Goal: Check status: Check status

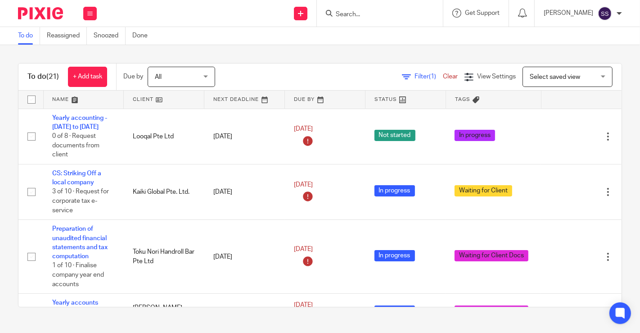
click at [158, 100] on link at bounding box center [164, 99] width 80 height 18
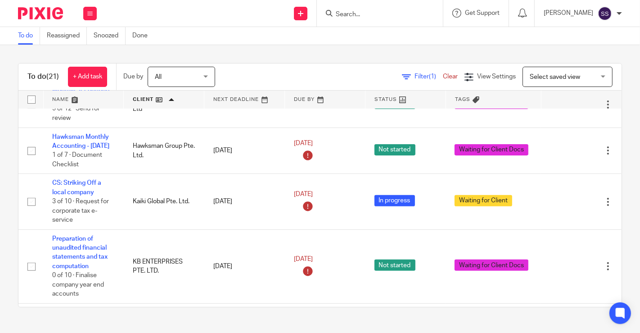
scroll to position [285, 0]
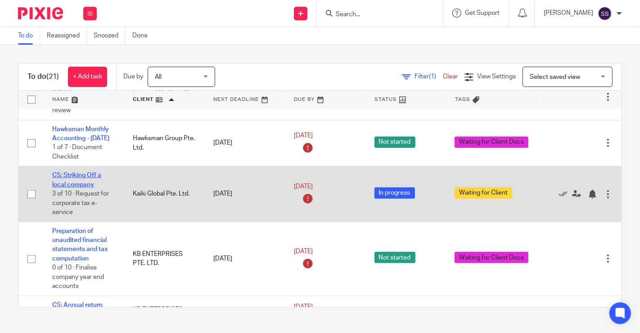
click at [83, 183] on link "CS: Striking Off a local company" at bounding box center [76, 179] width 49 height 15
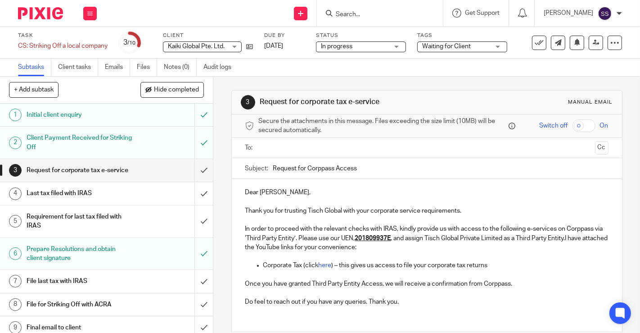
click at [460, 40] on div "Tags Waiting for Client Waiting for Client Docs In progress In review (Reviewer…" at bounding box center [462, 43] width 90 height 22
drag, startPoint x: 460, startPoint y: 46, endPoint x: 452, endPoint y: 66, distance: 21.1
click at [459, 47] on span "Waiting for Client" at bounding box center [446, 46] width 49 height 6
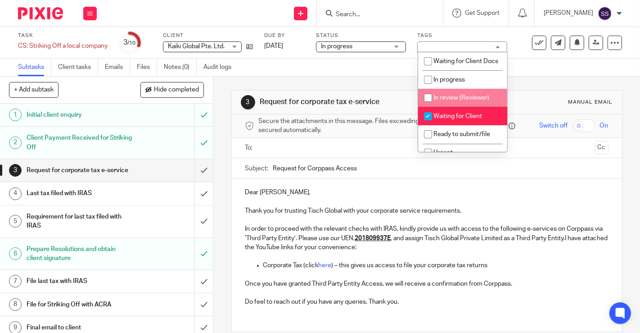
click at [445, 83] on span "In progress" at bounding box center [449, 80] width 32 height 6
checkbox input "true"
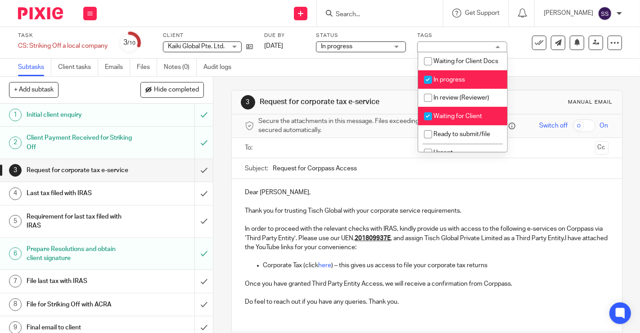
click at [442, 119] on span "Waiting for Client" at bounding box center [457, 116] width 49 height 6
checkbox input "false"
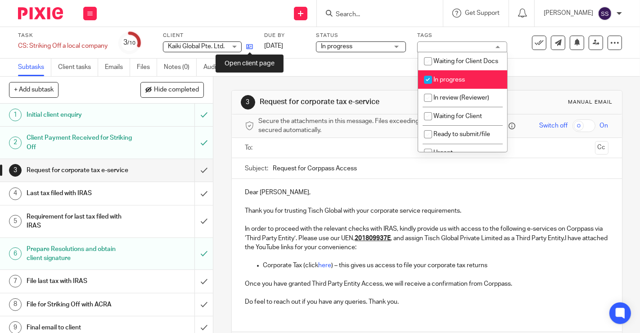
click at [253, 47] on icon at bounding box center [249, 46] width 7 height 7
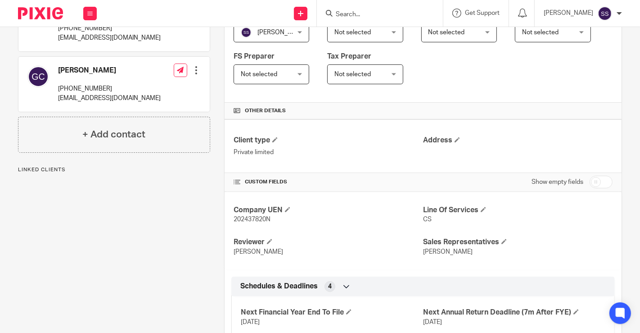
scroll to position [181, 0]
